Goal: Check status: Check status

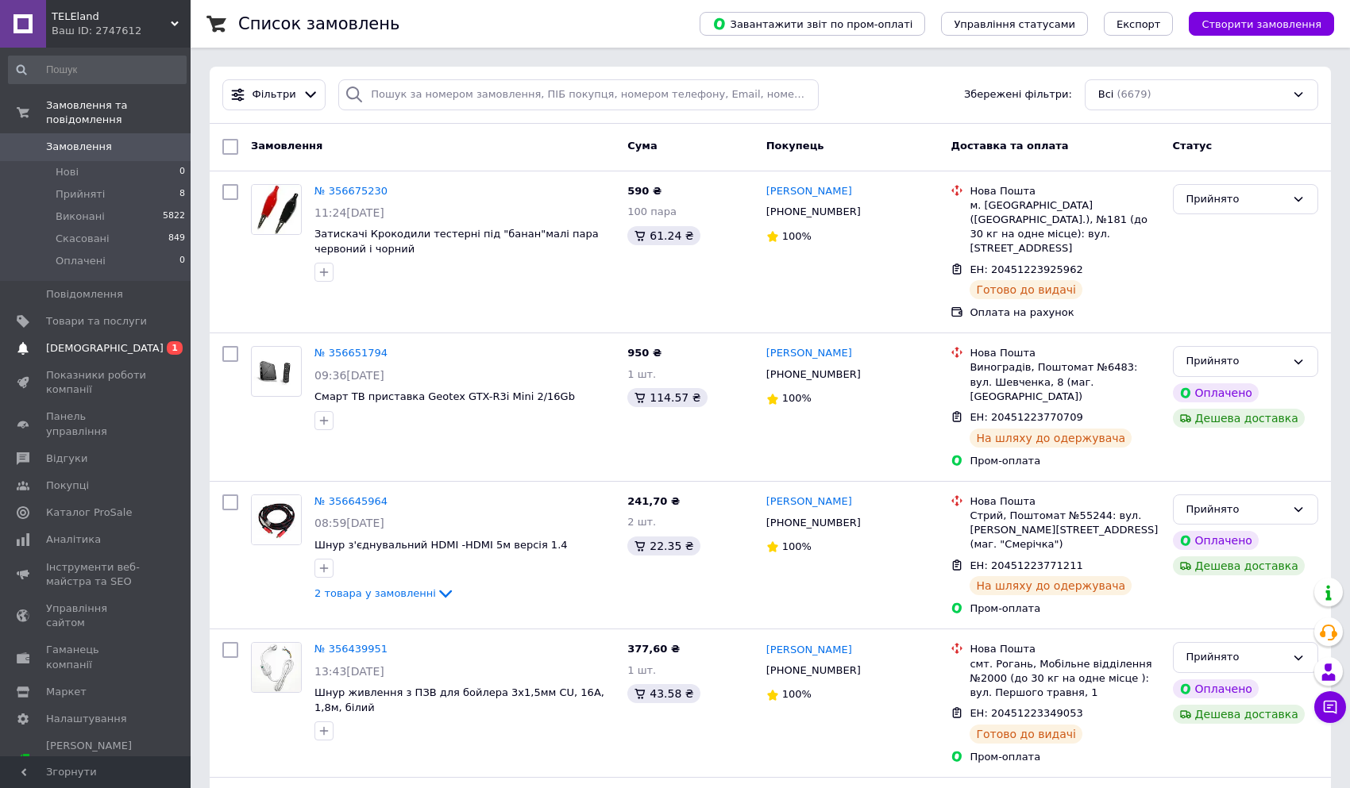
click at [64, 341] on span "[DEMOGRAPHIC_DATA]" at bounding box center [105, 348] width 118 height 14
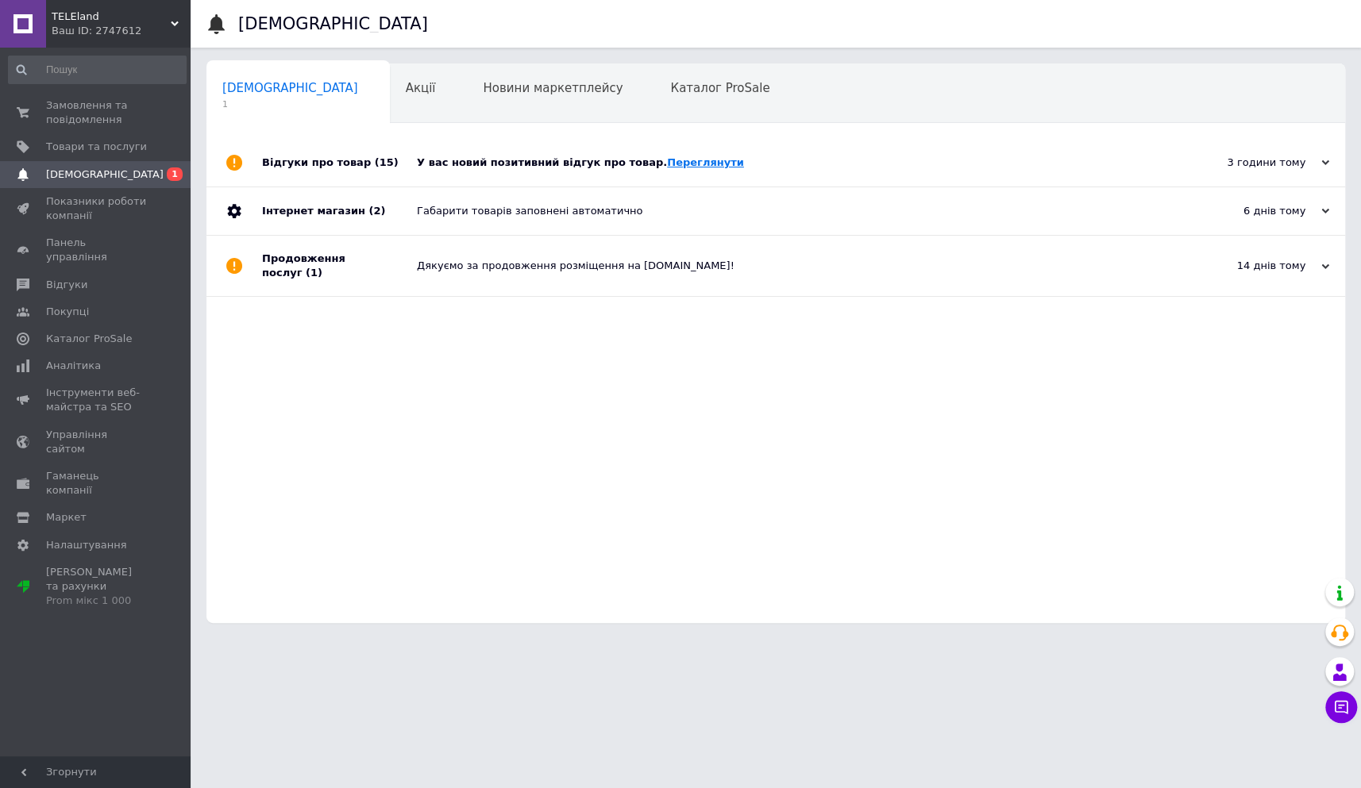
click at [667, 157] on link "Переглянути" at bounding box center [705, 162] width 77 height 12
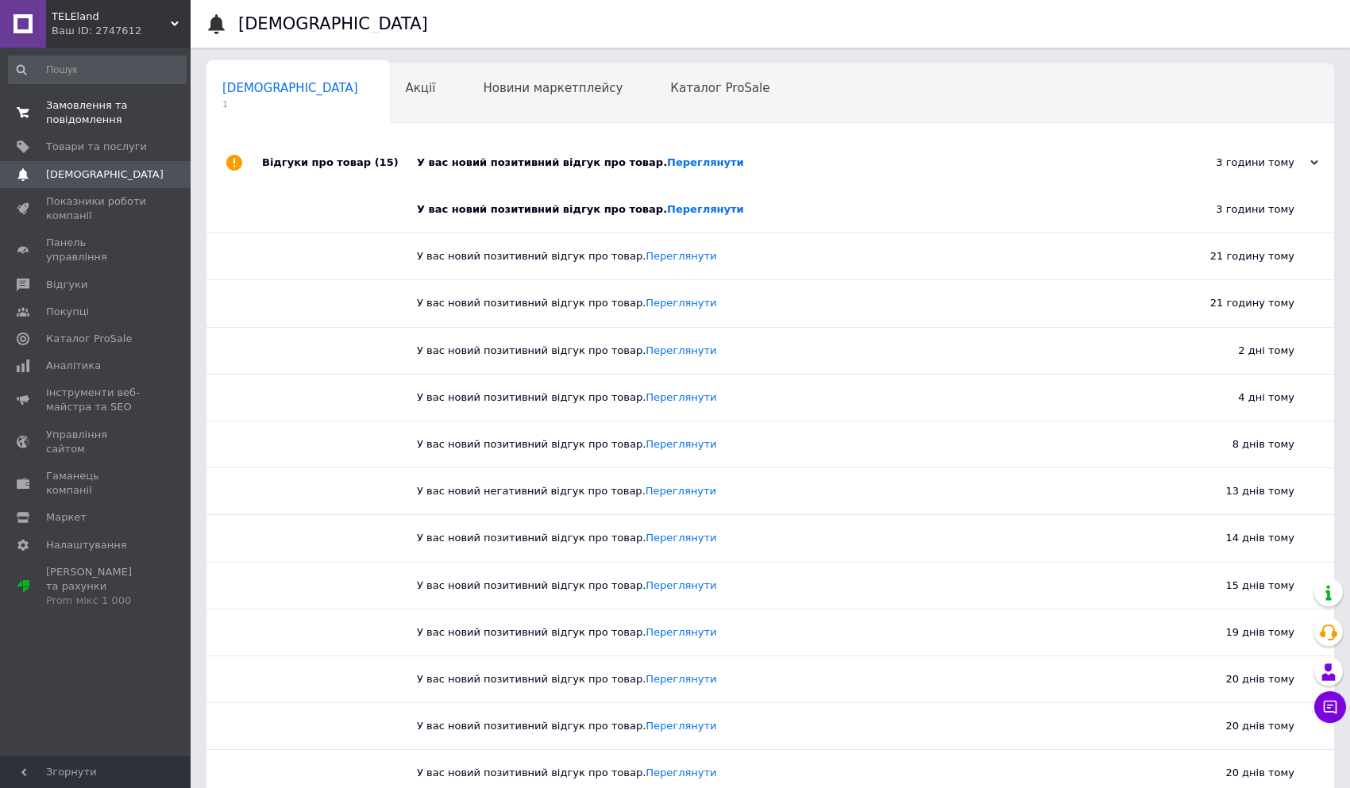
click at [98, 104] on span "Замовлення та повідомлення" at bounding box center [96, 112] width 101 height 29
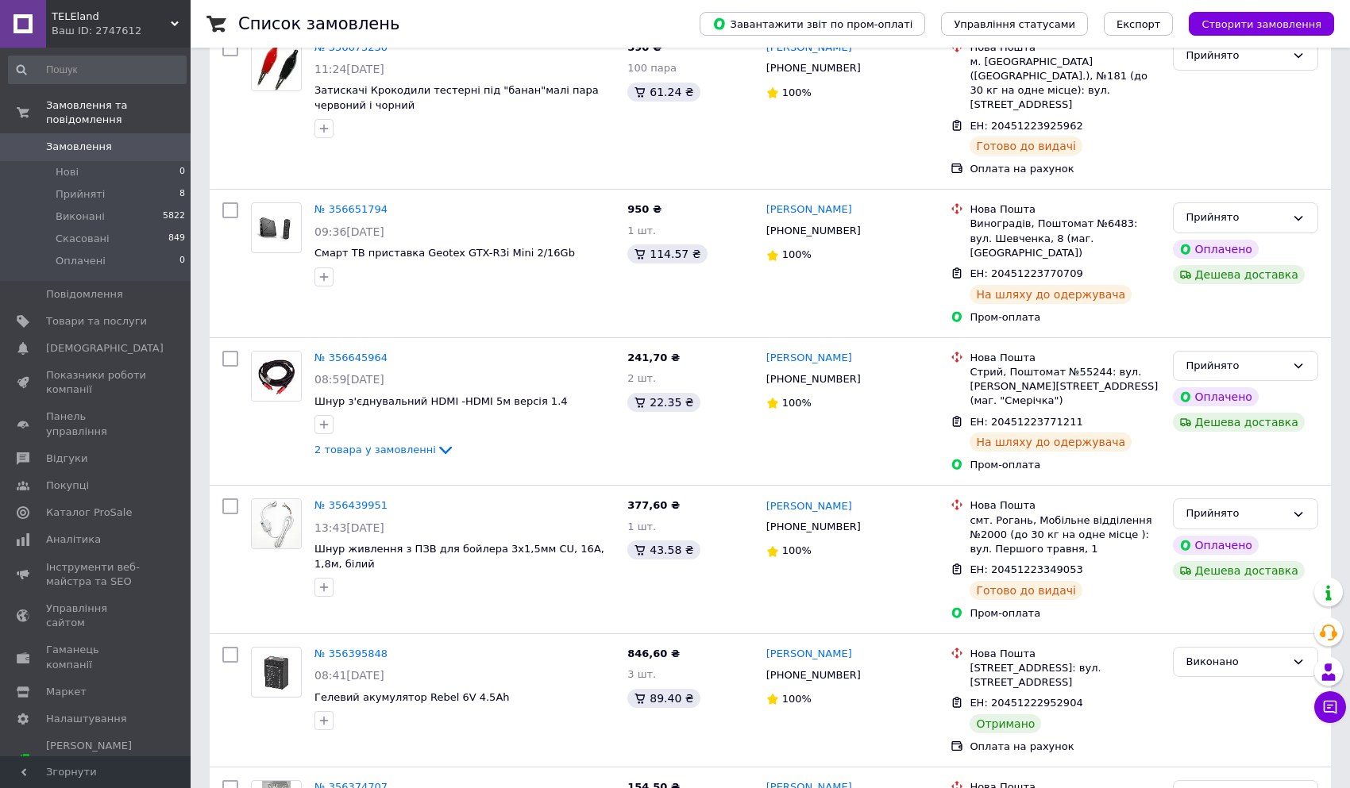
scroll to position [433, 0]
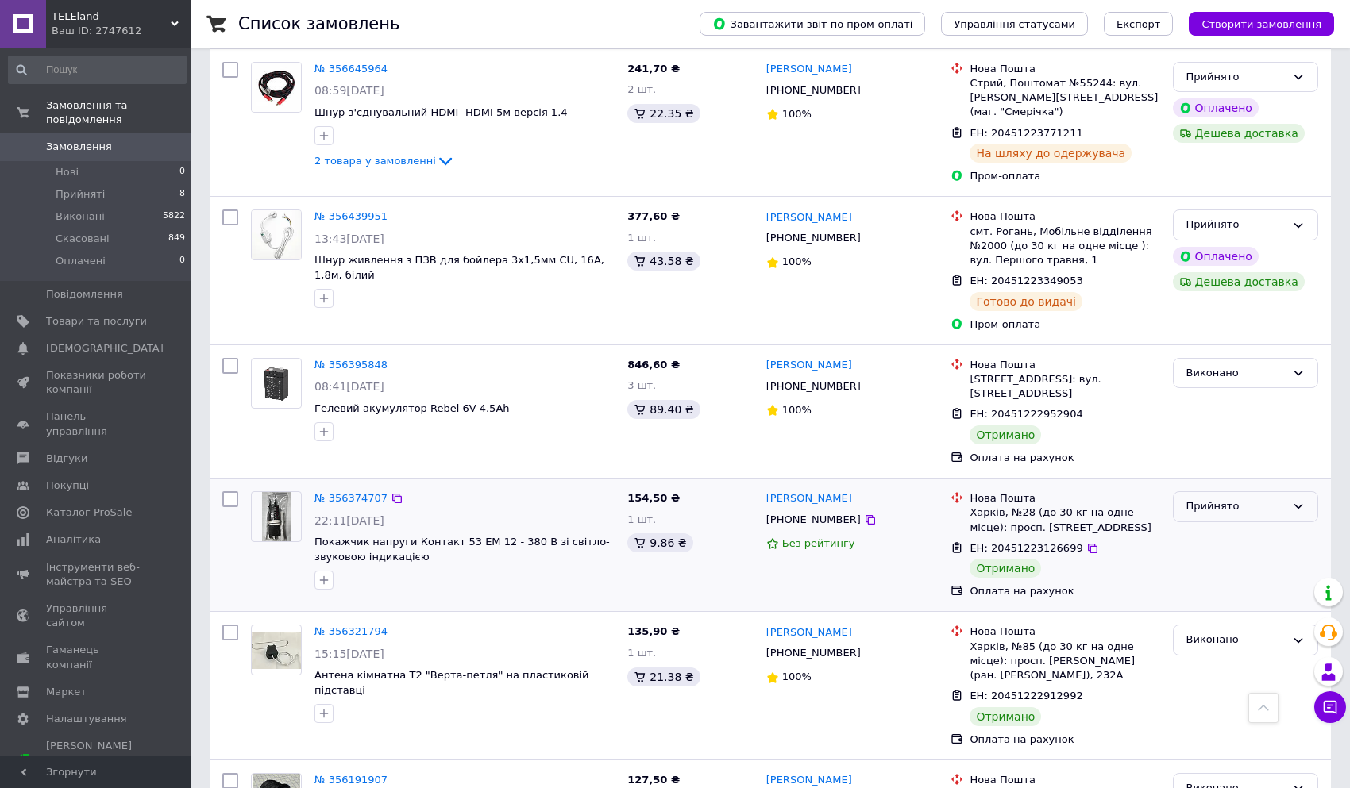
click at [1229, 499] on div "Прийнято" at bounding box center [1235, 507] width 99 height 17
click at [1221, 526] on li "Виконано" at bounding box center [1246, 540] width 144 height 29
